Goal: Communication & Community: Share content

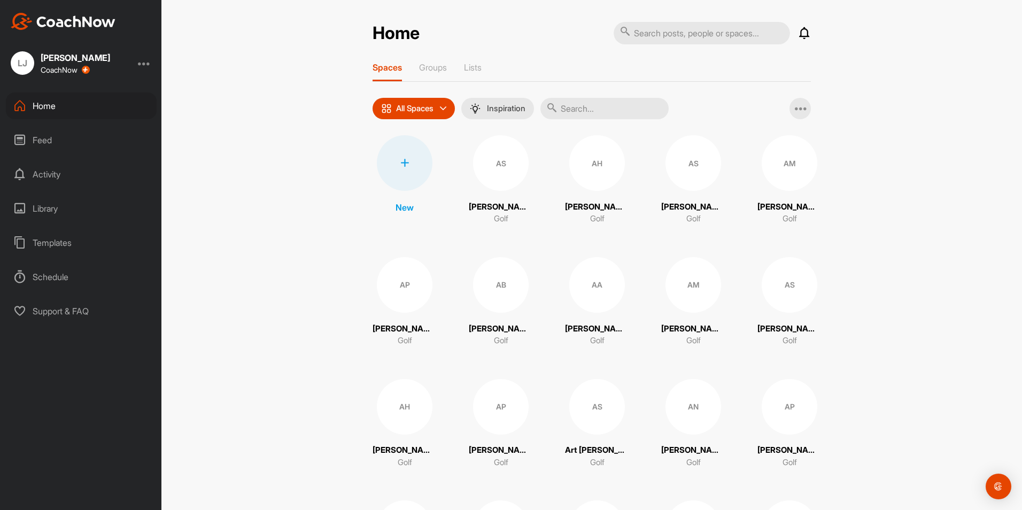
click at [587, 108] on input "text" at bounding box center [605, 108] width 128 height 21
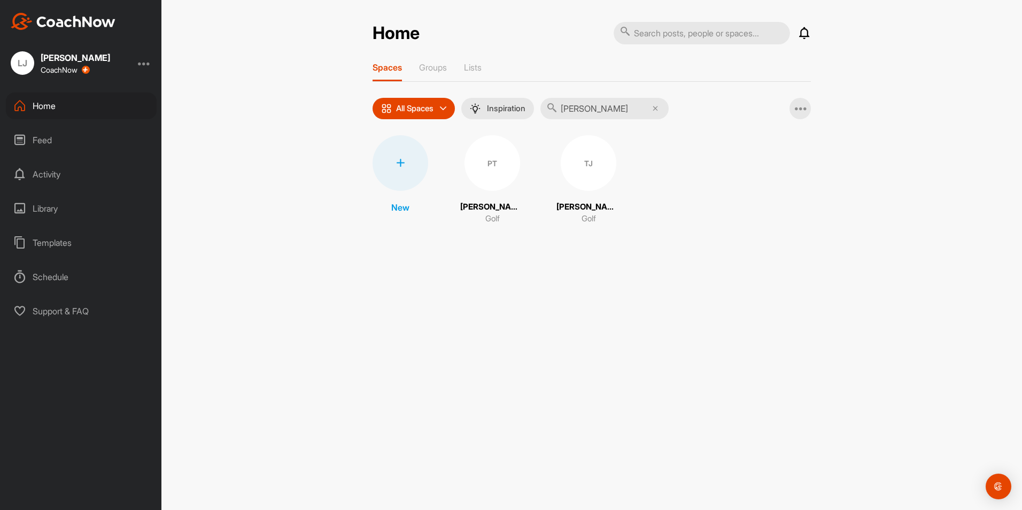
type input "[PERSON_NAME]"
click at [490, 188] on div "PT" at bounding box center [493, 163] width 56 height 56
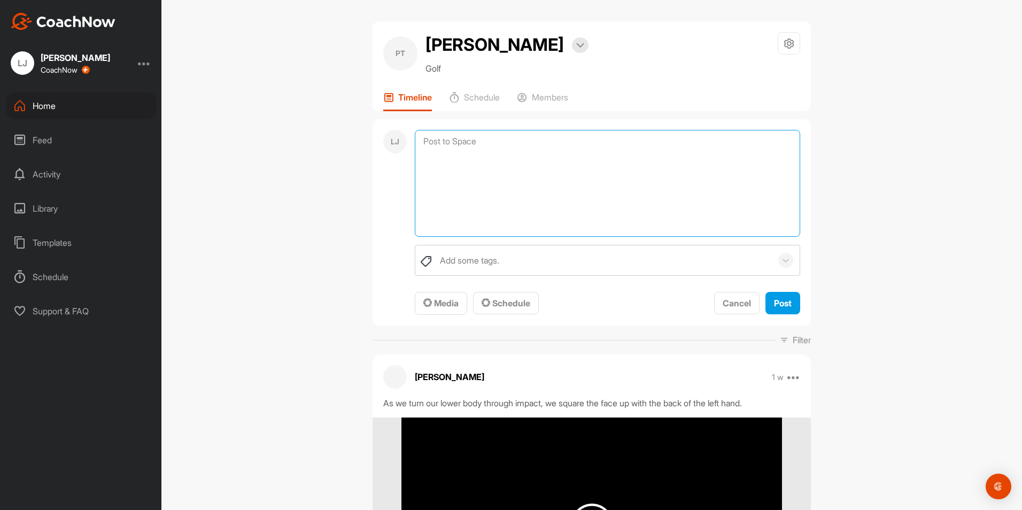
click at [440, 137] on textarea at bounding box center [608, 183] width 386 height 107
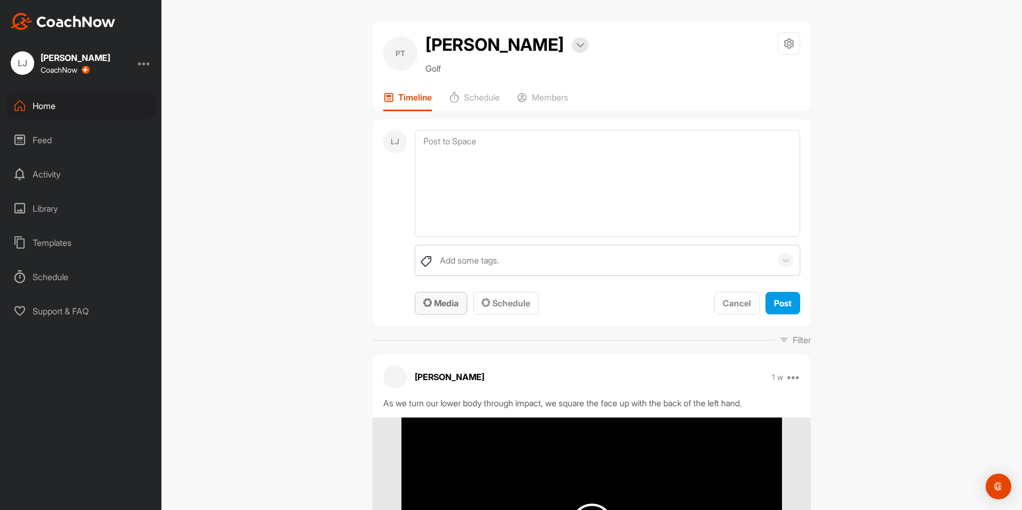
click at [445, 306] on span "Media" at bounding box center [441, 303] width 35 height 11
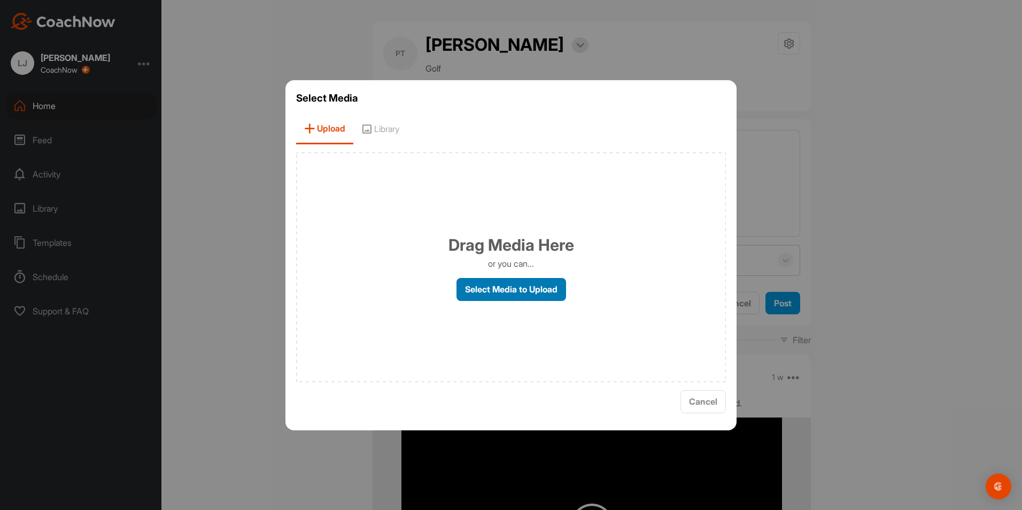
click at [473, 293] on label "Select Media to Upload" at bounding box center [512, 289] width 110 height 23
click at [0, 0] on input "Select Media to Upload" at bounding box center [0, 0] width 0 height 0
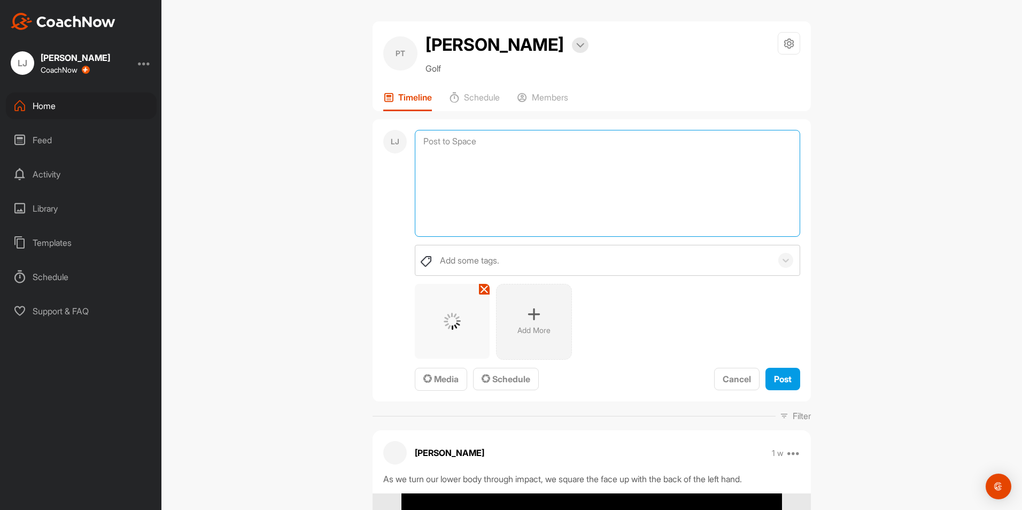
click at [466, 147] on textarea at bounding box center [608, 183] width 386 height 107
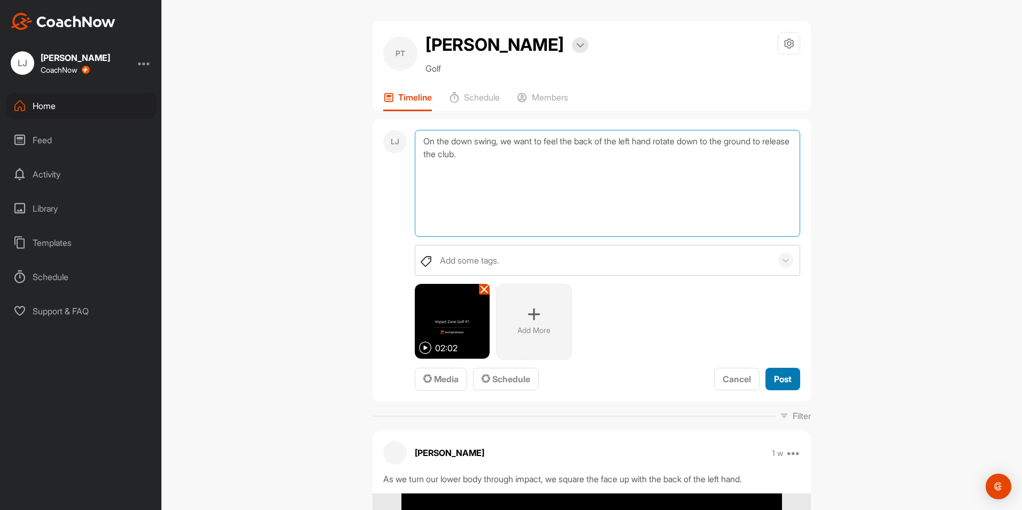
type textarea "On the down swing, we want to feel the back of the left hand rotate down to the…"
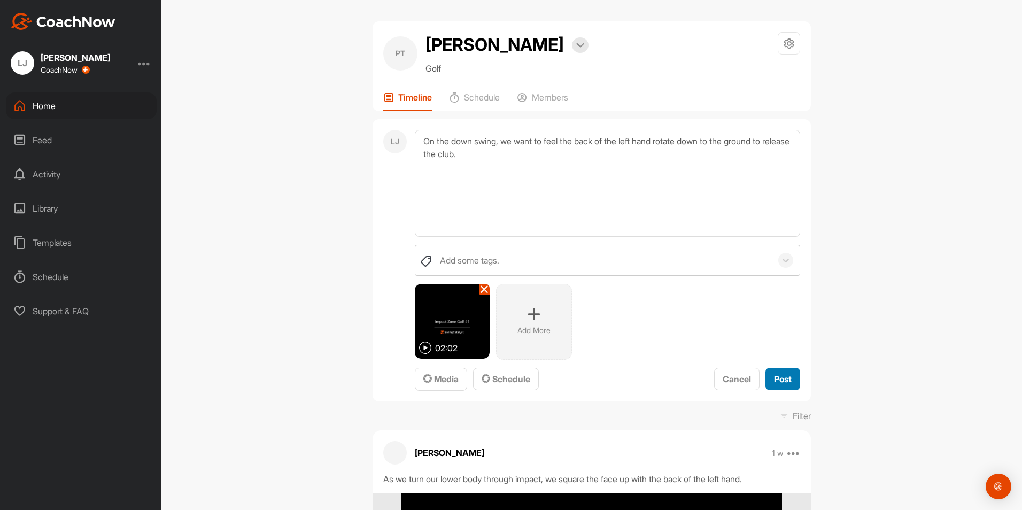
click at [781, 380] on span "Post" at bounding box center [783, 379] width 18 height 11
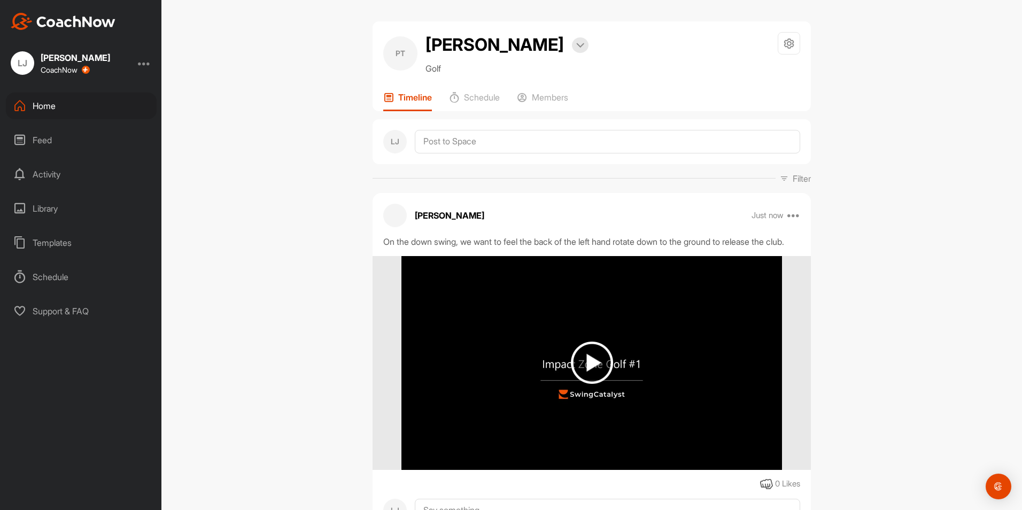
click at [65, 101] on div "Home" at bounding box center [81, 106] width 151 height 27
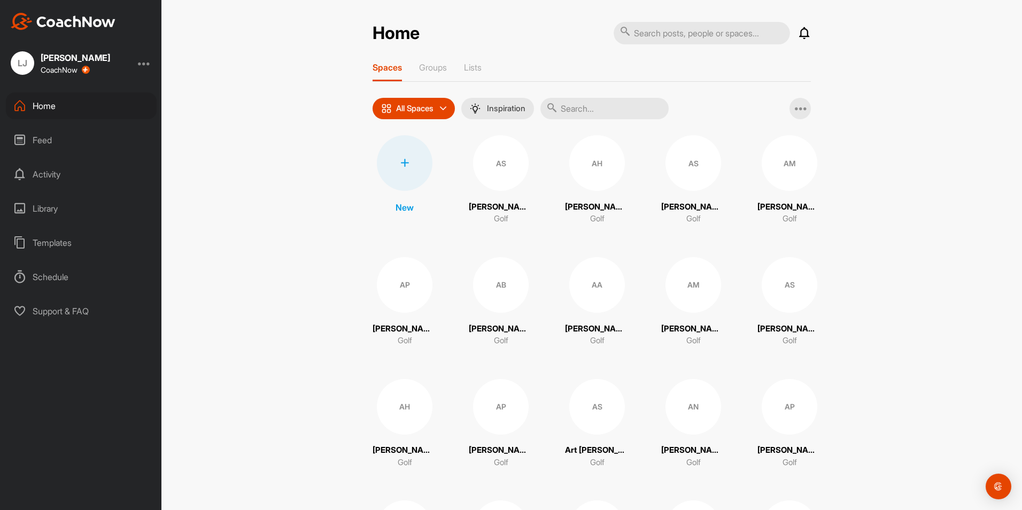
click at [589, 109] on input "text" at bounding box center [605, 108] width 128 height 21
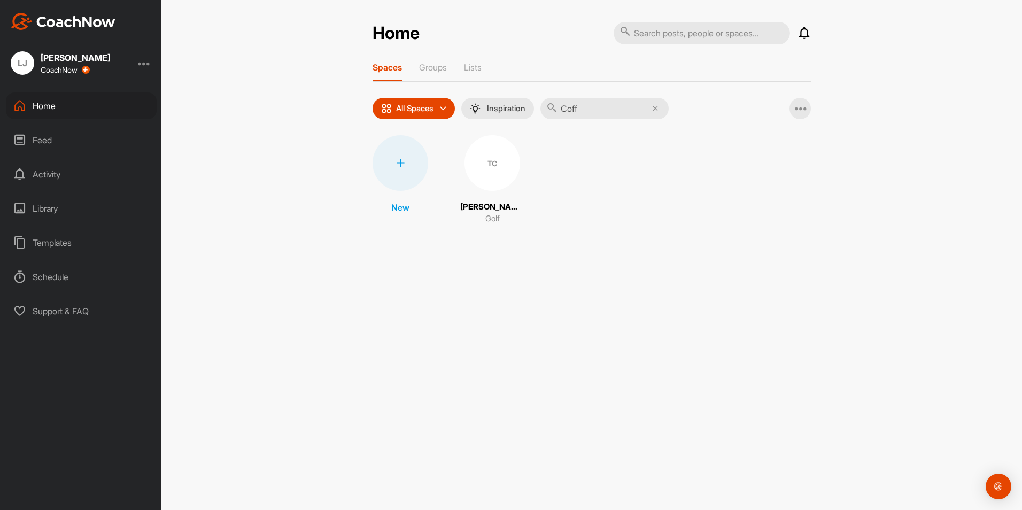
type input "Coff"
click at [488, 183] on div "TC" at bounding box center [493, 163] width 56 height 56
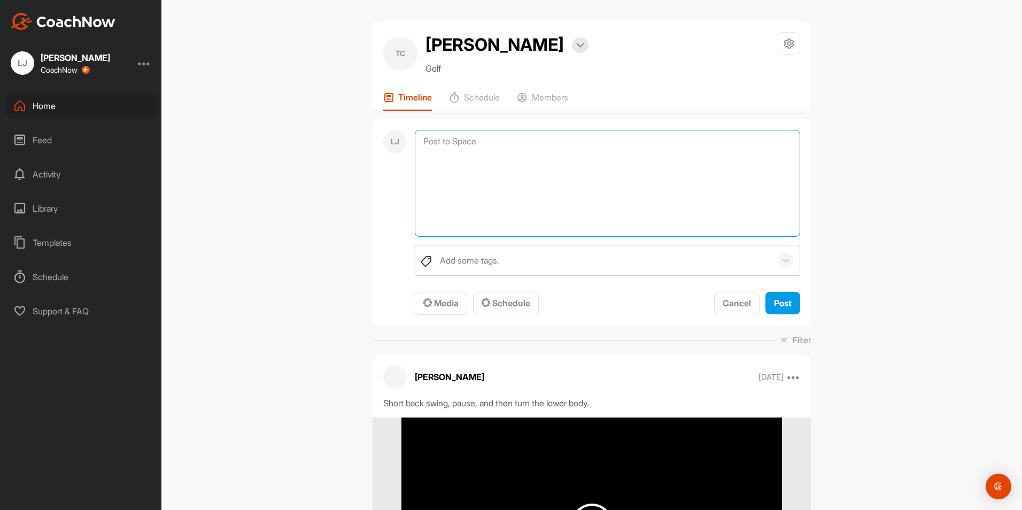
click at [464, 141] on textarea at bounding box center [608, 183] width 386 height 107
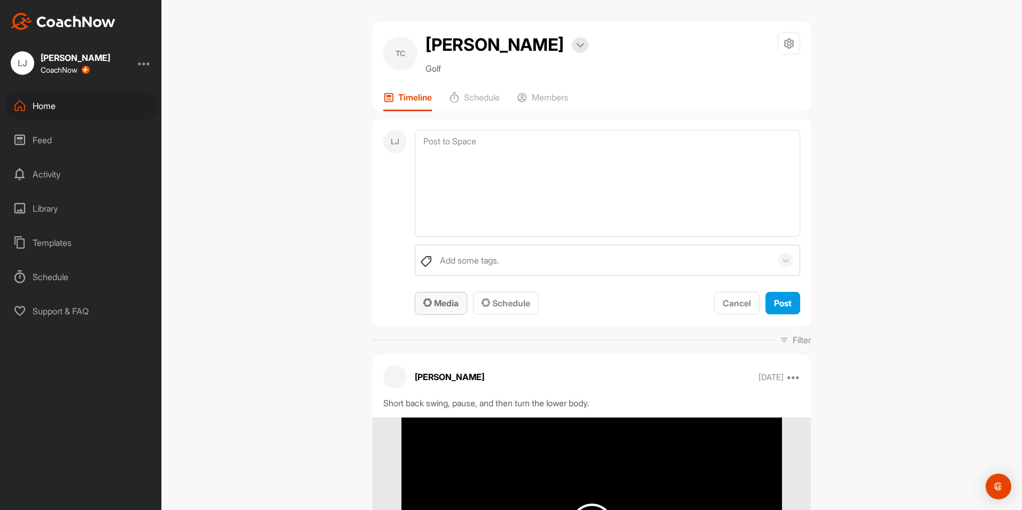
click at [440, 305] on span "Media" at bounding box center [441, 303] width 35 height 11
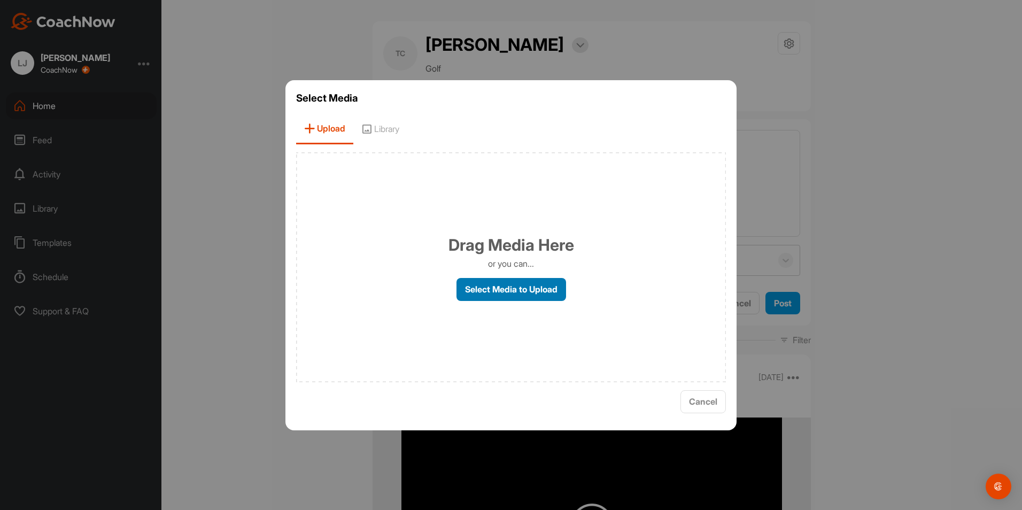
click at [495, 291] on label "Select Media to Upload" at bounding box center [512, 289] width 110 height 23
click at [0, 0] on input "Select Media to Upload" at bounding box center [0, 0] width 0 height 0
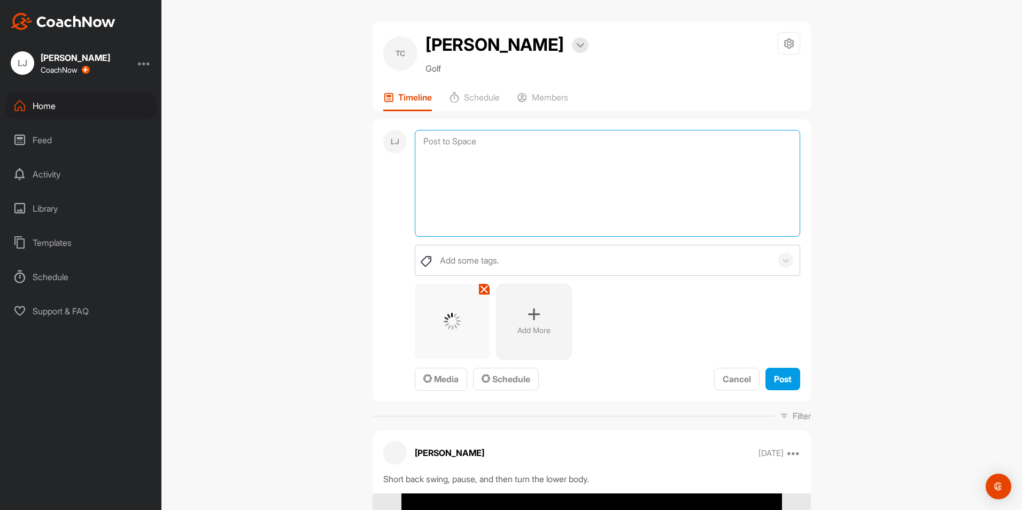
click at [457, 154] on textarea at bounding box center [608, 183] width 386 height 107
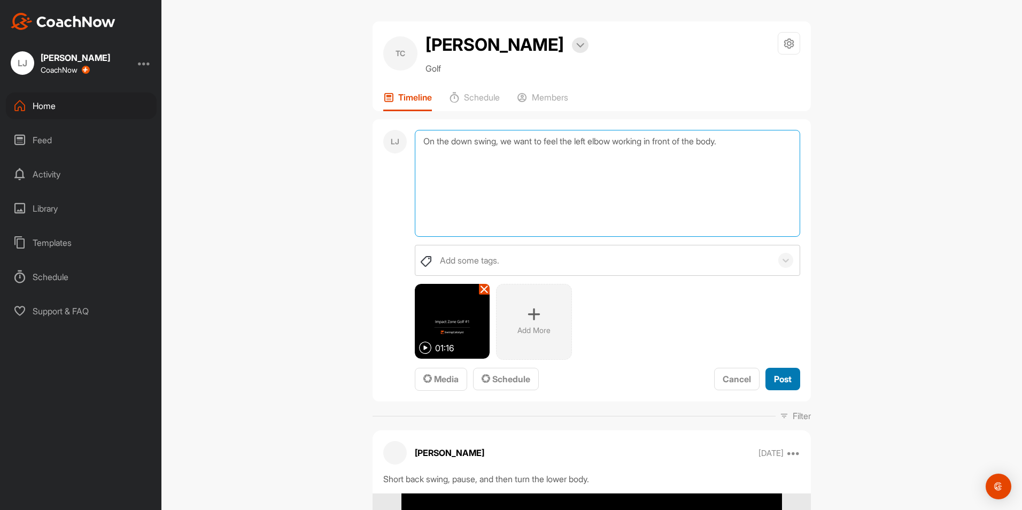
type textarea "On the down swing, we want to feel the left elbow working in front of the body."
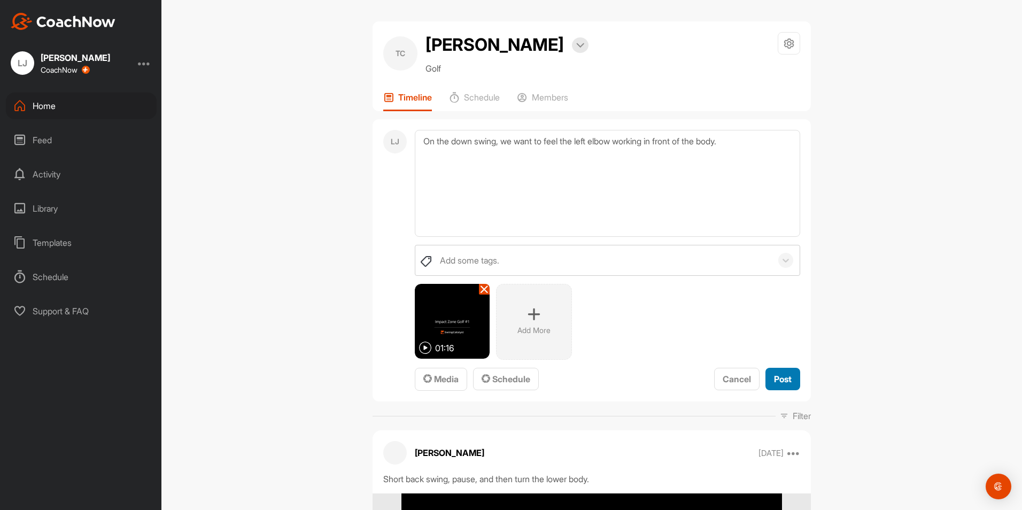
click at [777, 382] on span "Post" at bounding box center [783, 379] width 18 height 11
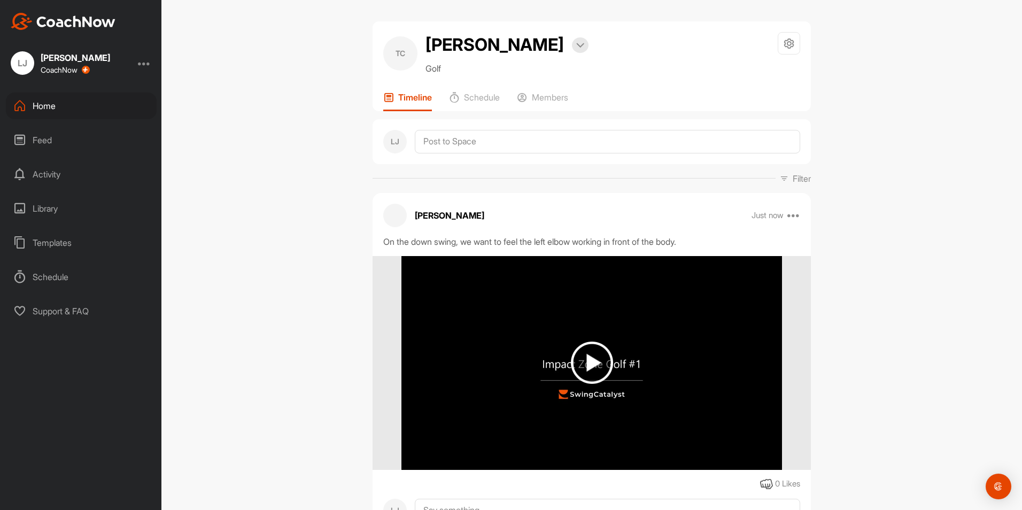
click at [56, 107] on div "Home" at bounding box center [81, 106] width 151 height 27
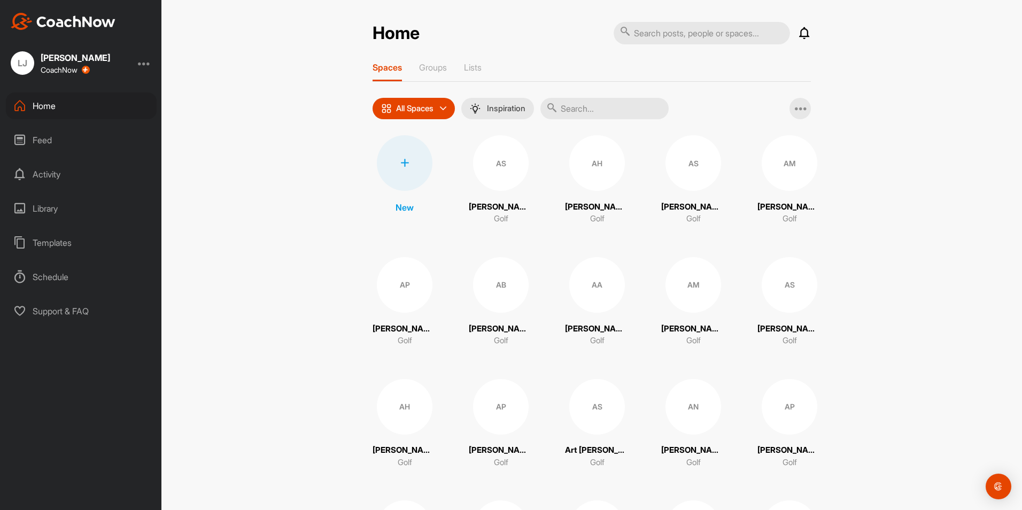
click at [584, 111] on input "text" at bounding box center [605, 108] width 128 height 21
click at [591, 105] on input "text" at bounding box center [605, 108] width 128 height 21
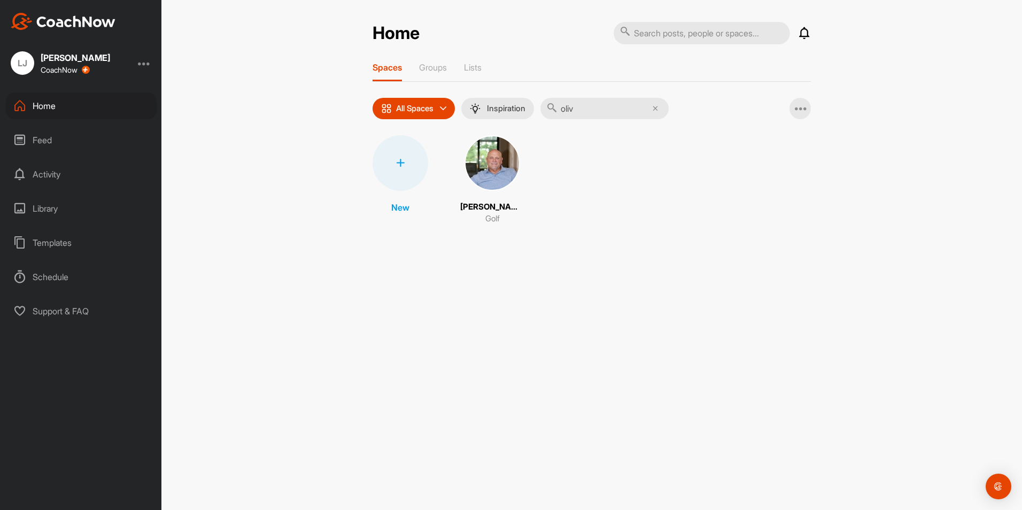
type input "oliv"
click at [483, 156] on img at bounding box center [493, 163] width 56 height 56
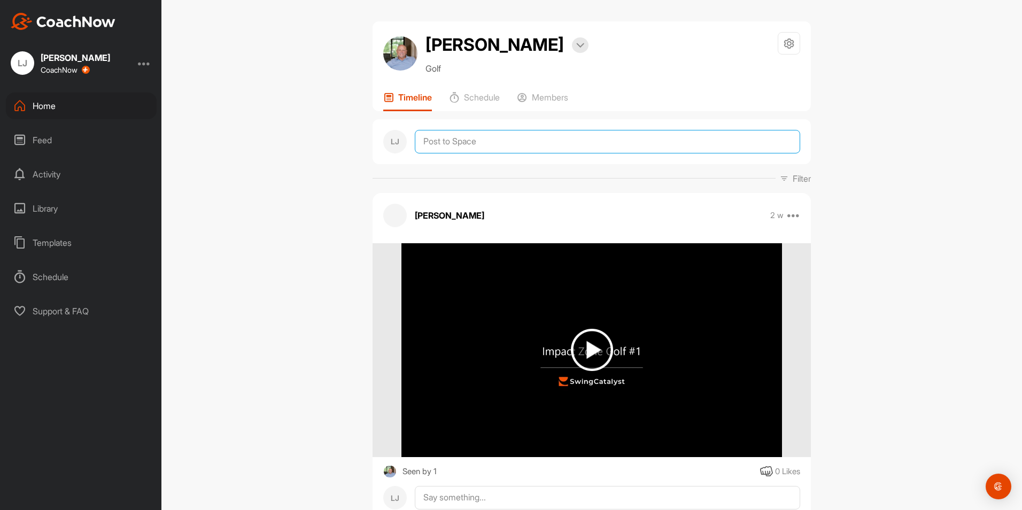
click at [457, 140] on textarea at bounding box center [608, 142] width 386 height 24
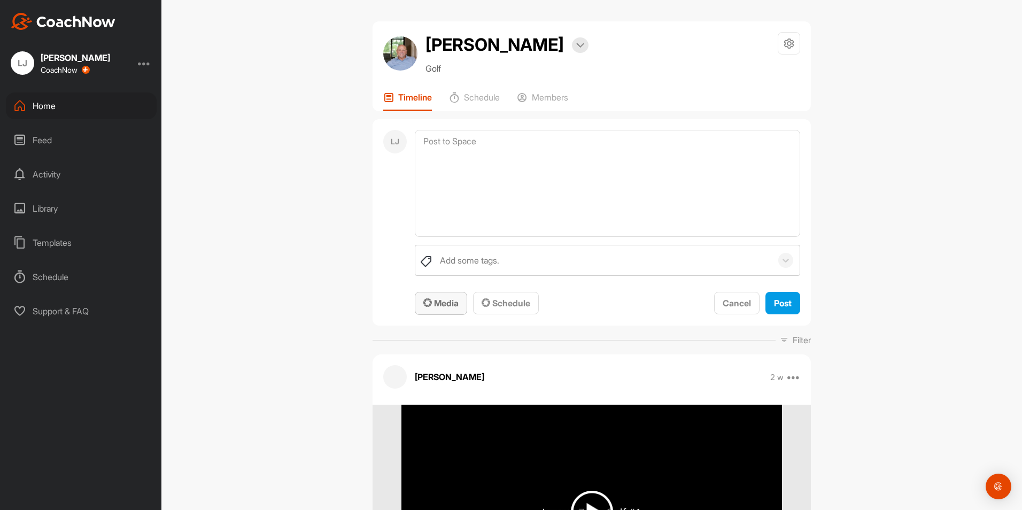
click at [439, 304] on span "Media" at bounding box center [441, 303] width 35 height 11
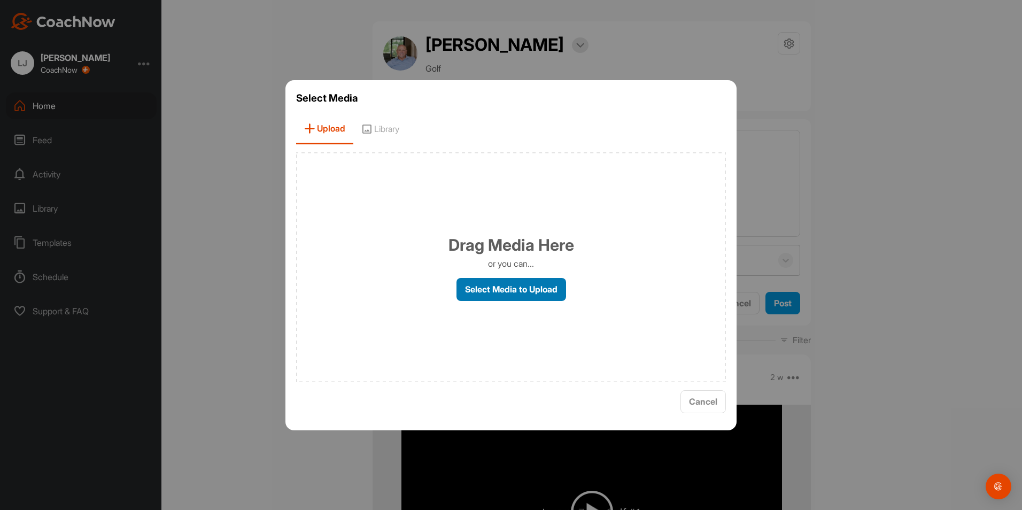
click at [506, 294] on label "Select Media to Upload" at bounding box center [512, 289] width 110 height 23
click at [0, 0] on input "Select Media to Upload" at bounding box center [0, 0] width 0 height 0
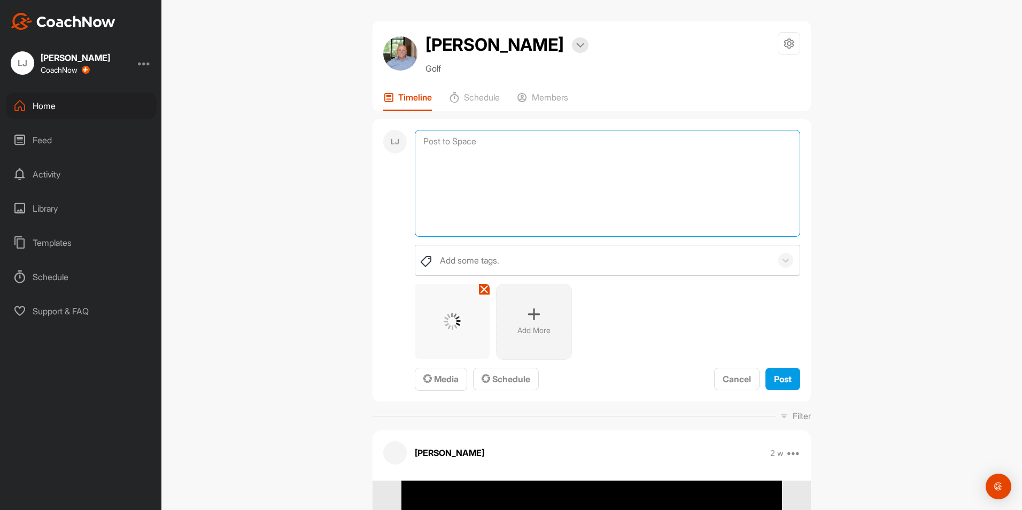
click at [463, 153] on textarea at bounding box center [608, 183] width 386 height 107
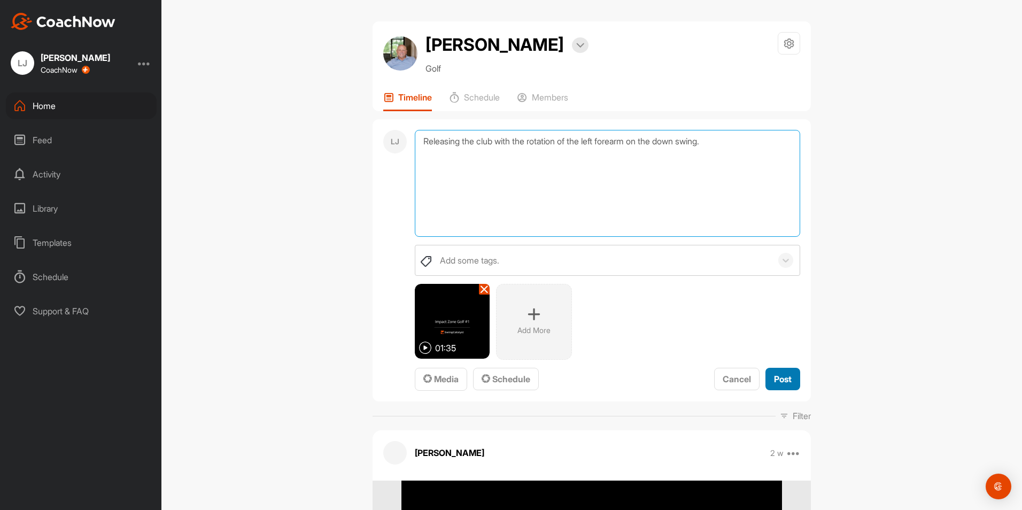
type textarea "Releasing the club with the rotation of the left forearm on the down swing."
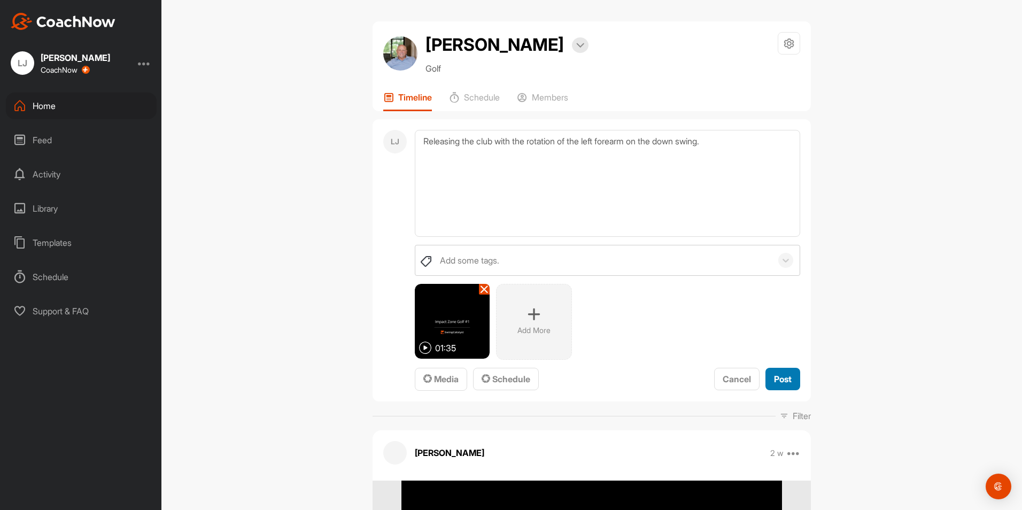
click at [775, 383] on span "Post" at bounding box center [783, 379] width 18 height 11
